Goal: Task Accomplishment & Management: Use online tool/utility

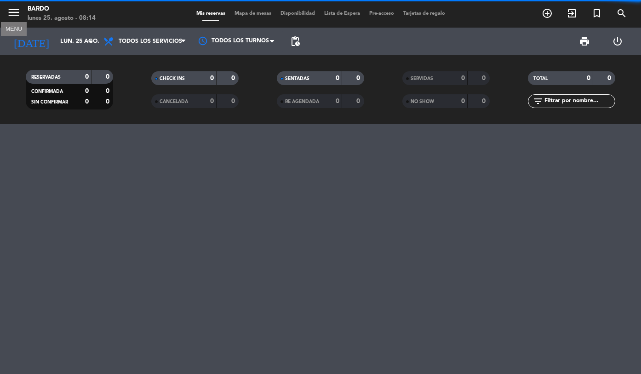
click at [10, 15] on icon "menu" at bounding box center [14, 13] width 14 height 14
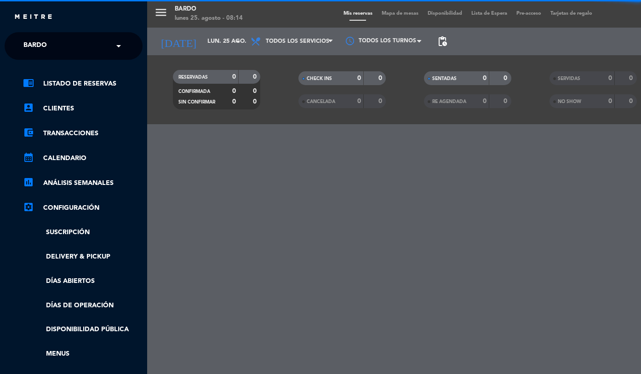
click at [63, 48] on input "text" at bounding box center [74, 46] width 112 height 20
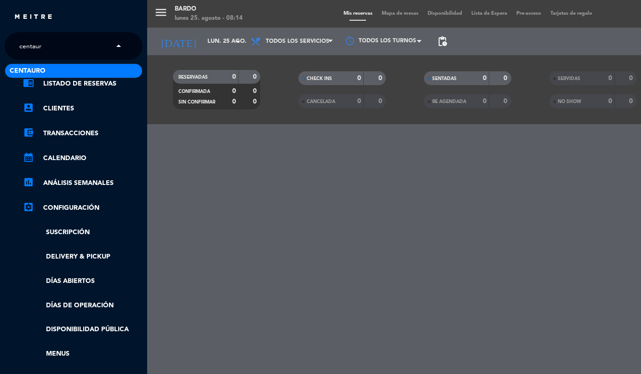
type input "centauro"
click at [62, 70] on div "Centauro" at bounding box center [73, 71] width 137 height 14
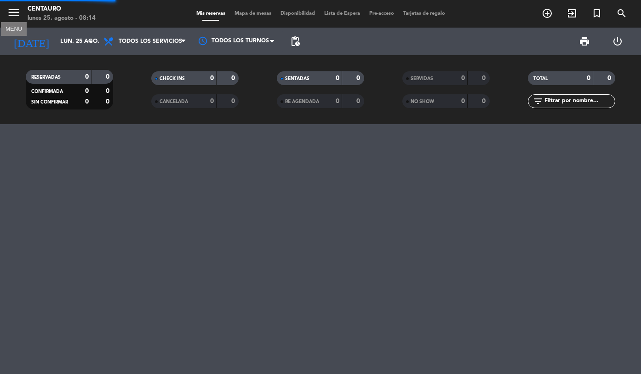
click at [15, 12] on icon "menu" at bounding box center [14, 13] width 14 height 14
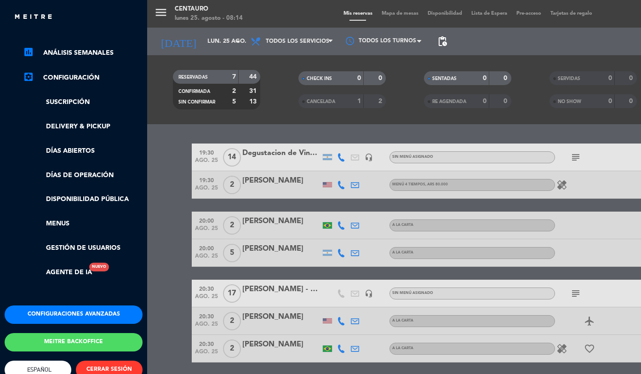
scroll to position [133, 0]
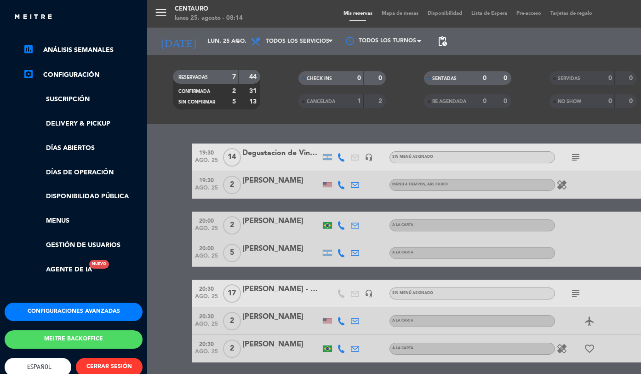
click at [63, 310] on button "Configuraciones avanzadas" at bounding box center [74, 311] width 138 height 18
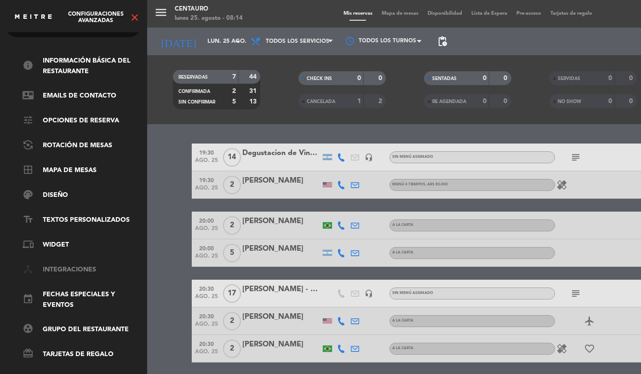
scroll to position [36, 0]
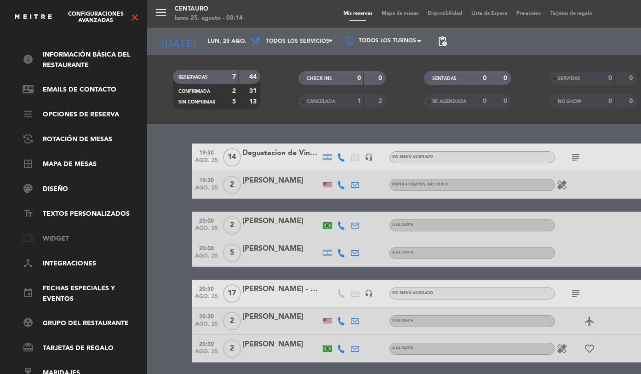
click at [53, 233] on link "phonelink Widget" at bounding box center [83, 238] width 120 height 11
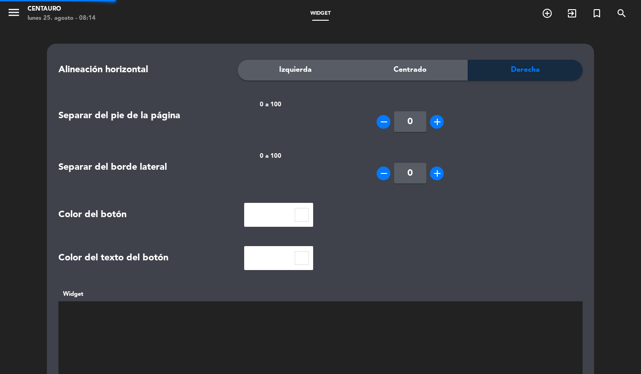
type textarea "<script> (function (w, d, s, o, f, js, fjs) { w['JS-Widget'] = o; w[o] = w[o] |…"
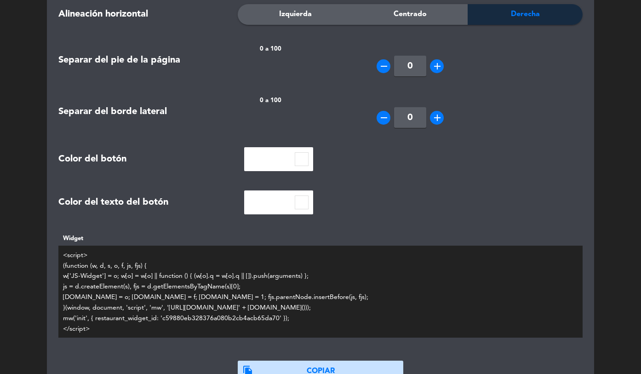
scroll to position [72, 0]
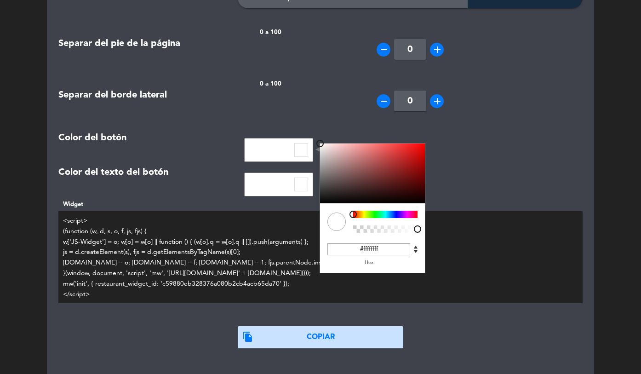
click at [301, 143] on input at bounding box center [301, 150] width 14 height 14
type input "#000000ff"
drag, startPoint x: 331, startPoint y: 179, endPoint x: 289, endPoint y: 214, distance: 55.2
click at [289, 214] on form "Alineación horizontal Izquierda Centrado Derecha Separar del pie de la página 0…" at bounding box center [320, 168] width 524 height 360
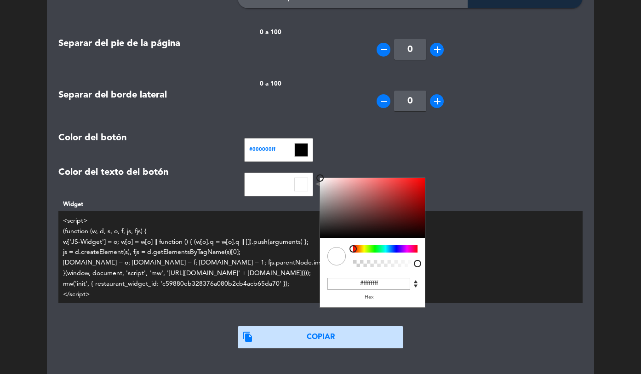
drag, startPoint x: 306, startPoint y: 183, endPoint x: 319, endPoint y: 185, distance: 13.5
click at [306, 183] on input at bounding box center [301, 184] width 14 height 14
type input "#ffffffff"
drag, startPoint x: 343, startPoint y: 198, endPoint x: 284, endPoint y: 172, distance: 64.6
click at [284, 172] on div "#a98484ff C M Y K A 0 100 100 1 H S L A 255 255 255 1 R G B A #ffffffff Hex" at bounding box center [278, 184] width 69 height 24
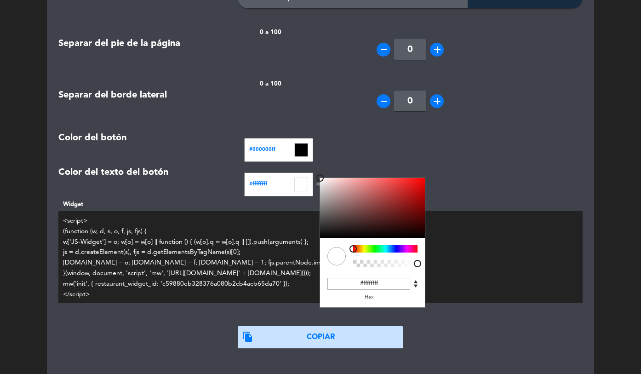
click at [320, 158] on form "Alineación horizontal Izquierda Centrado Derecha Separar del pie de la página 0…" at bounding box center [320, 168] width 524 height 360
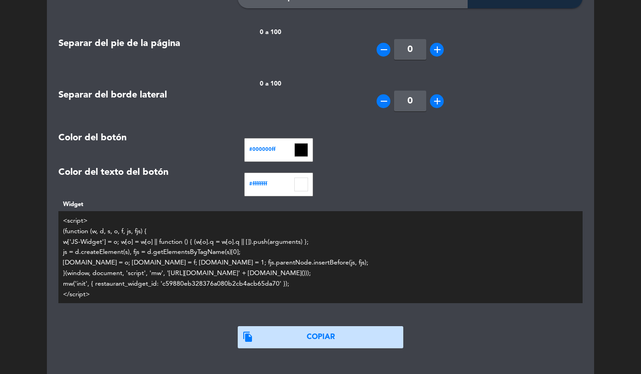
click at [307, 336] on button "file_copy COPIAR" at bounding box center [320, 337] width 165 height 22
